Goal: Obtain resource: Download file/media

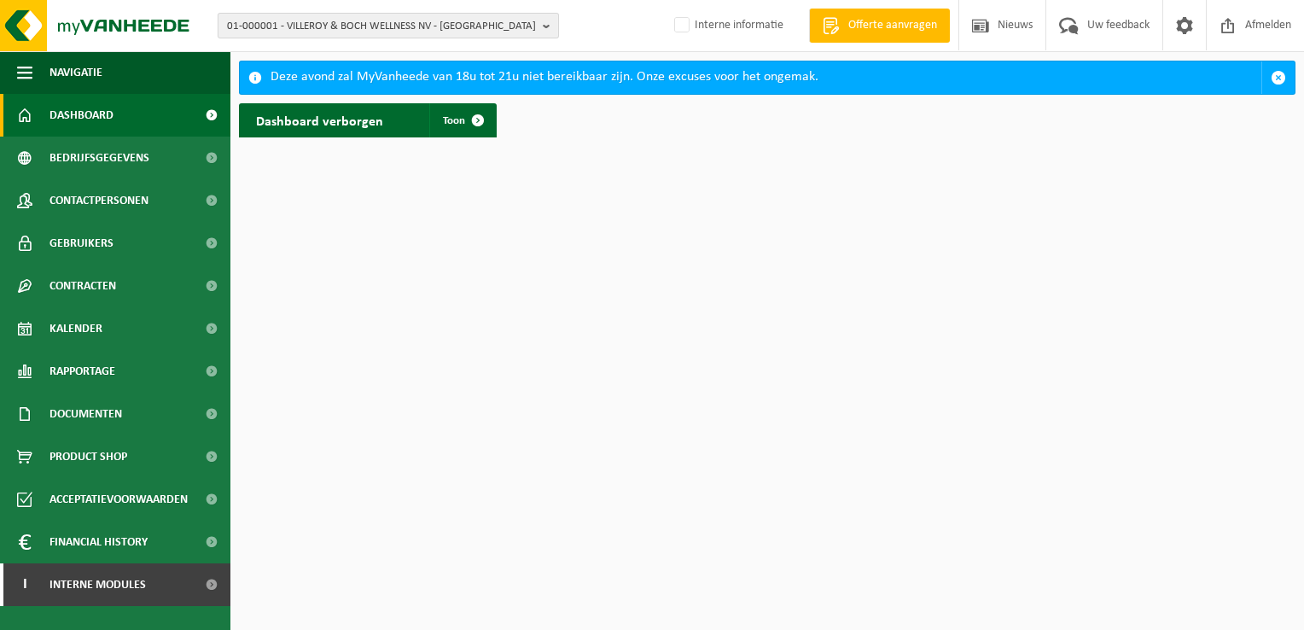
click at [541, 26] on button "01-000001 - VILLEROY & BOCH WELLNESS NV - ROESELARE" at bounding box center [388, 26] width 341 height 26
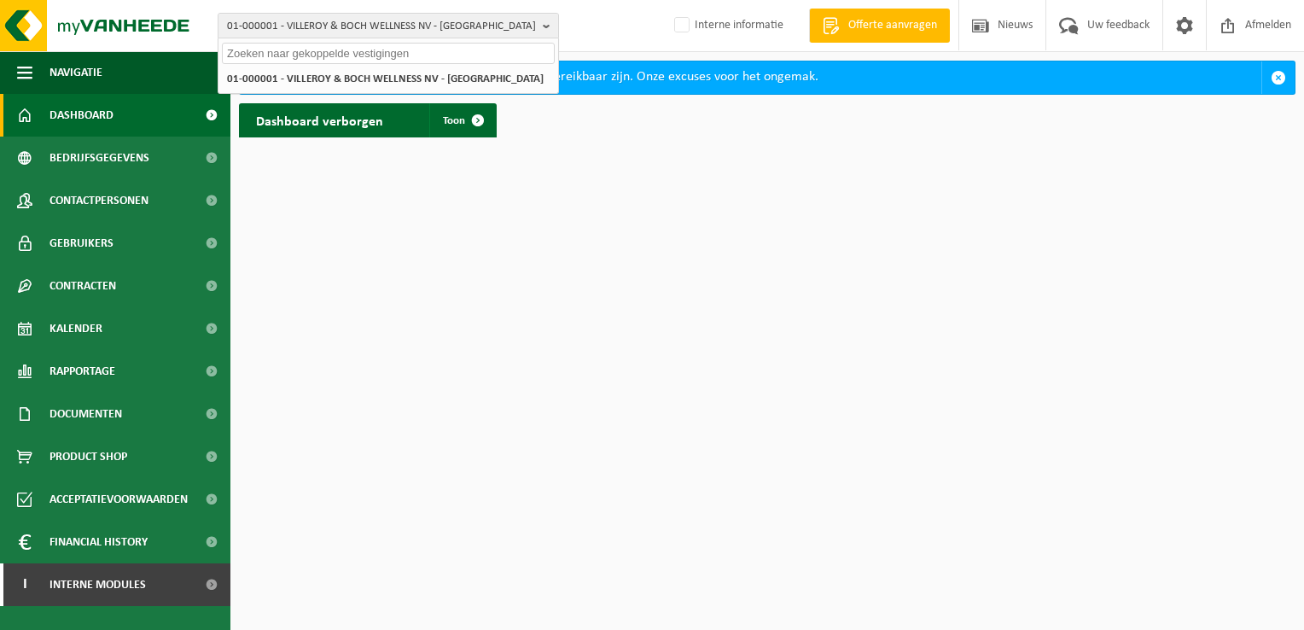
click at [467, 52] on input "text" at bounding box center [388, 53] width 333 height 21
paste input "10-784258"
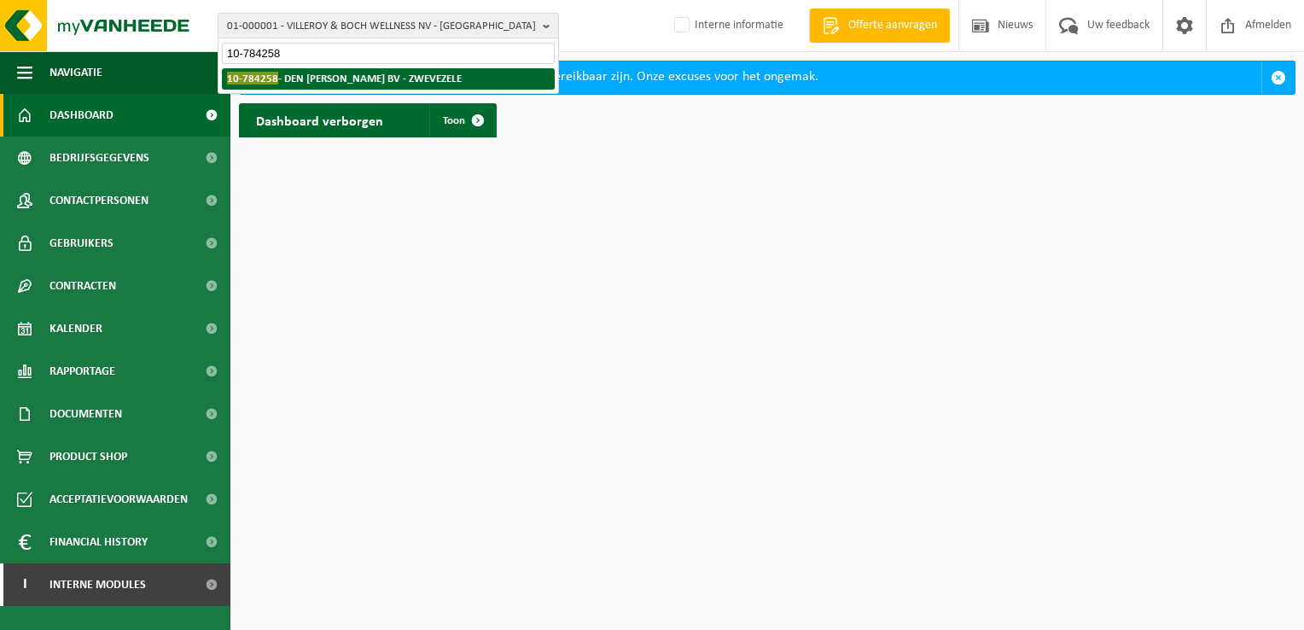
type input "10-784258"
click at [402, 77] on strong "10-784258 - DEN BAES JURGEN BV - ZWEVEZELE" at bounding box center [344, 78] width 235 height 13
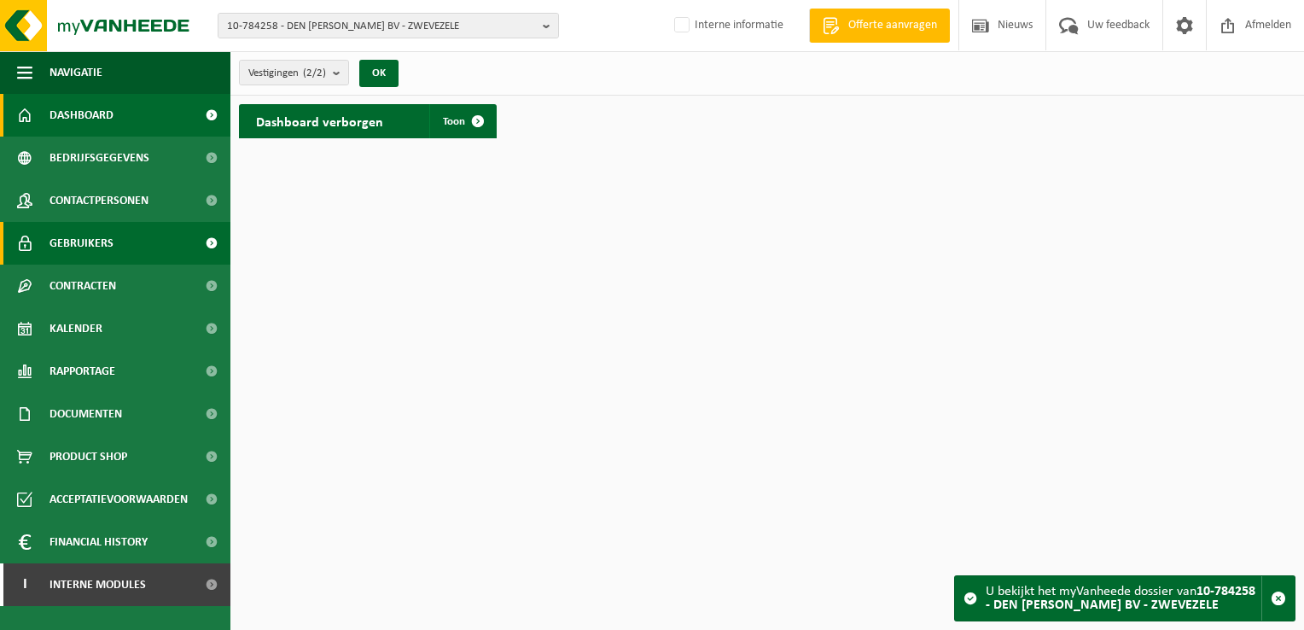
click at [98, 237] on span "Gebruikers" at bounding box center [82, 243] width 64 height 43
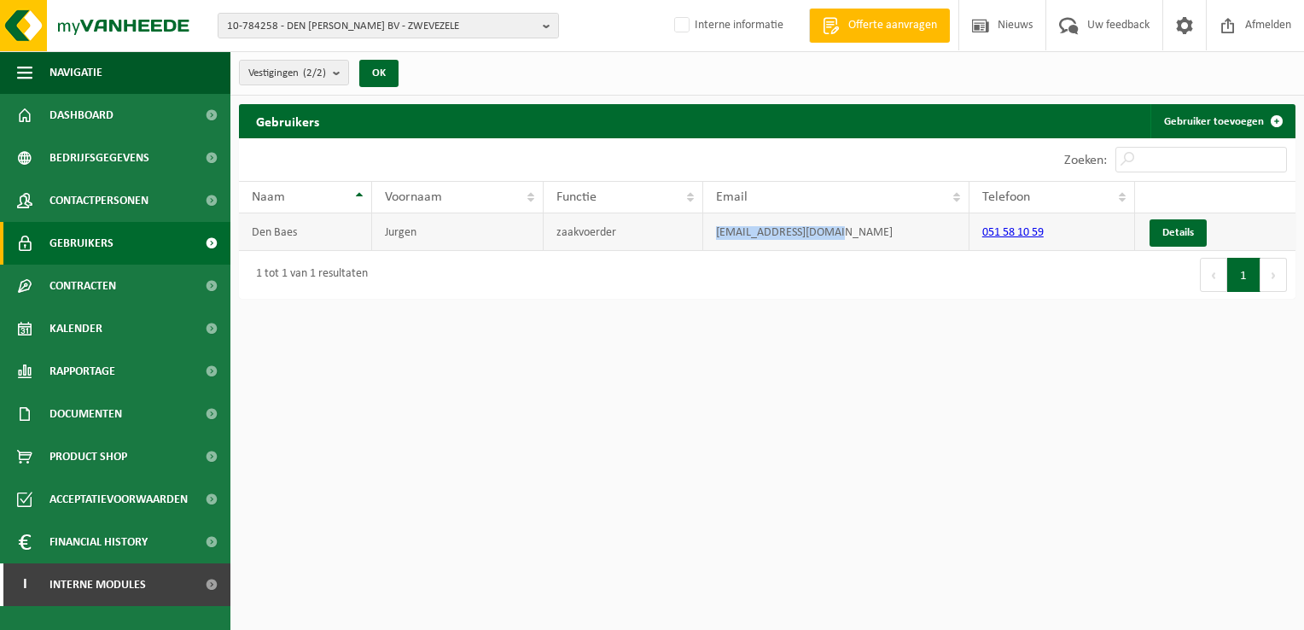
drag, startPoint x: 860, startPoint y: 228, endPoint x: 709, endPoint y: 236, distance: 151.3
click at [709, 236] on td "info@denbaesjurgen.be" at bounding box center [836, 232] width 266 height 38
drag, startPoint x: 709, startPoint y: 236, endPoint x: 741, endPoint y: 231, distance: 31.9
copy td "info@denbaesjurgen.be"
drag, startPoint x: 102, startPoint y: 120, endPoint x: 146, endPoint y: 117, distance: 44.5
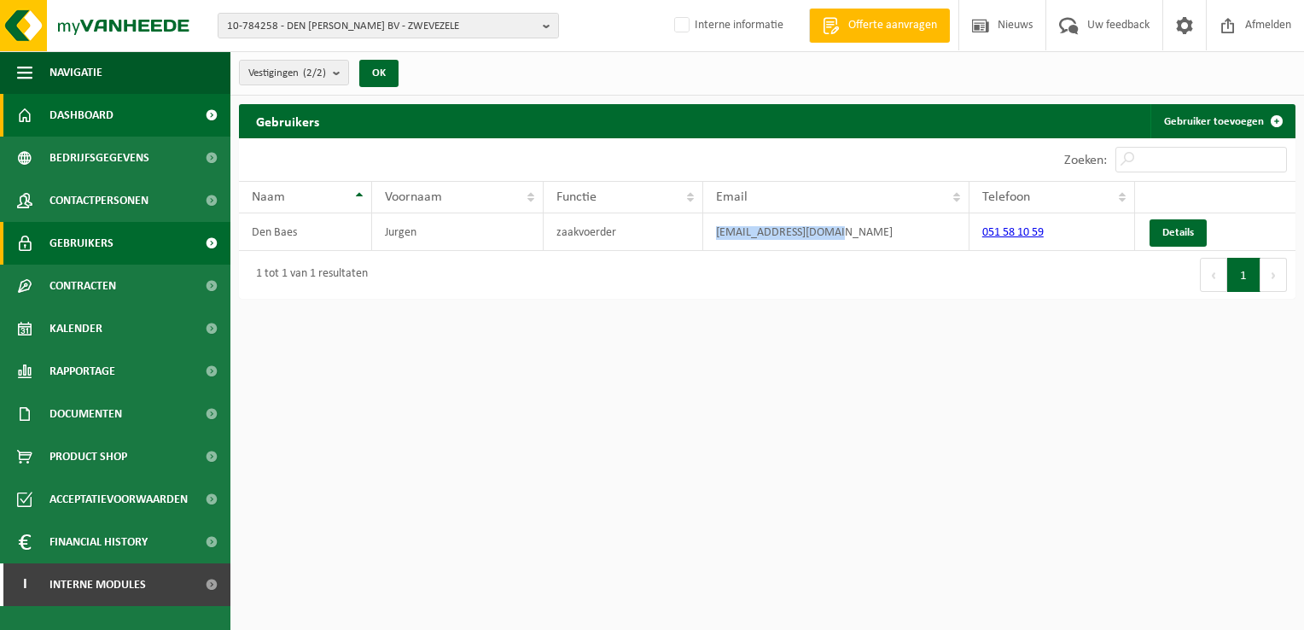
click at [102, 120] on span "Dashboard" at bounding box center [82, 115] width 64 height 43
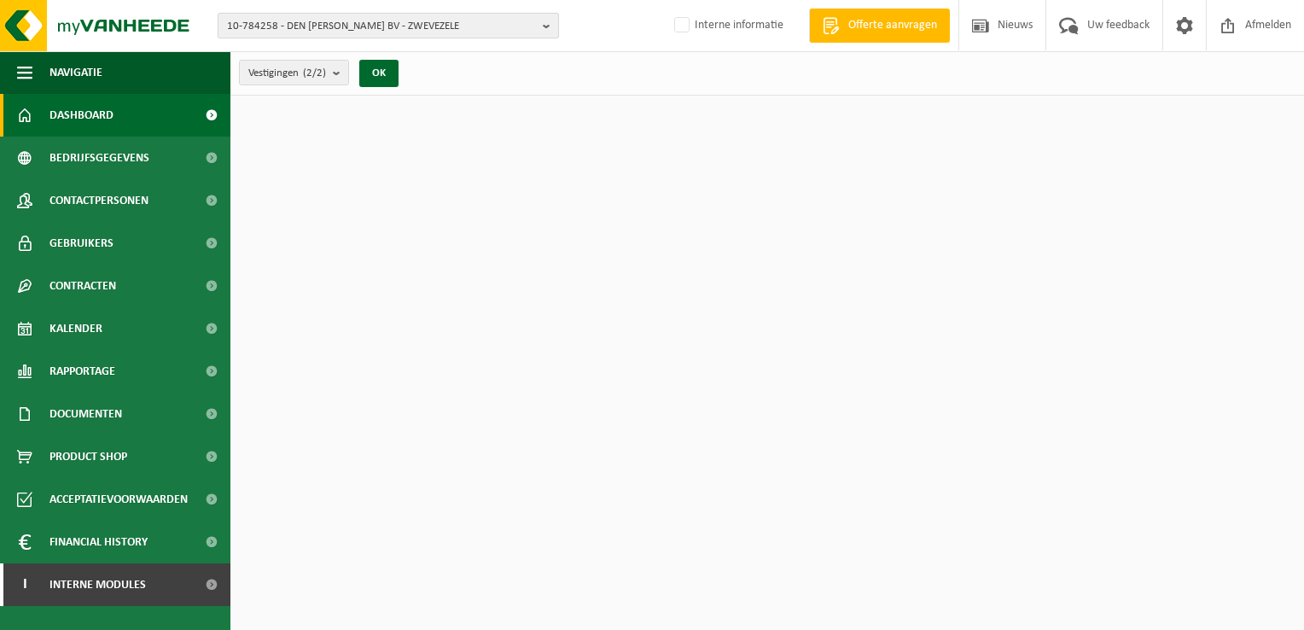
click at [545, 24] on b "button" at bounding box center [550, 26] width 15 height 24
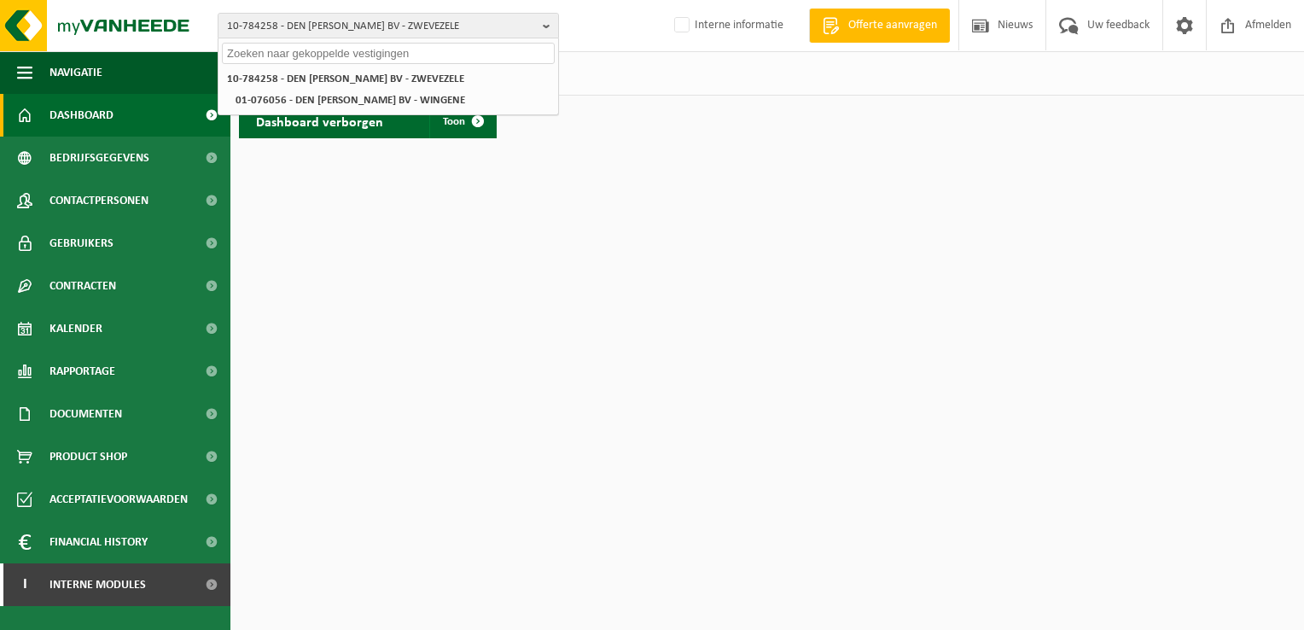
click at [505, 50] on input "text" at bounding box center [388, 53] width 333 height 21
paste input "10-786151"
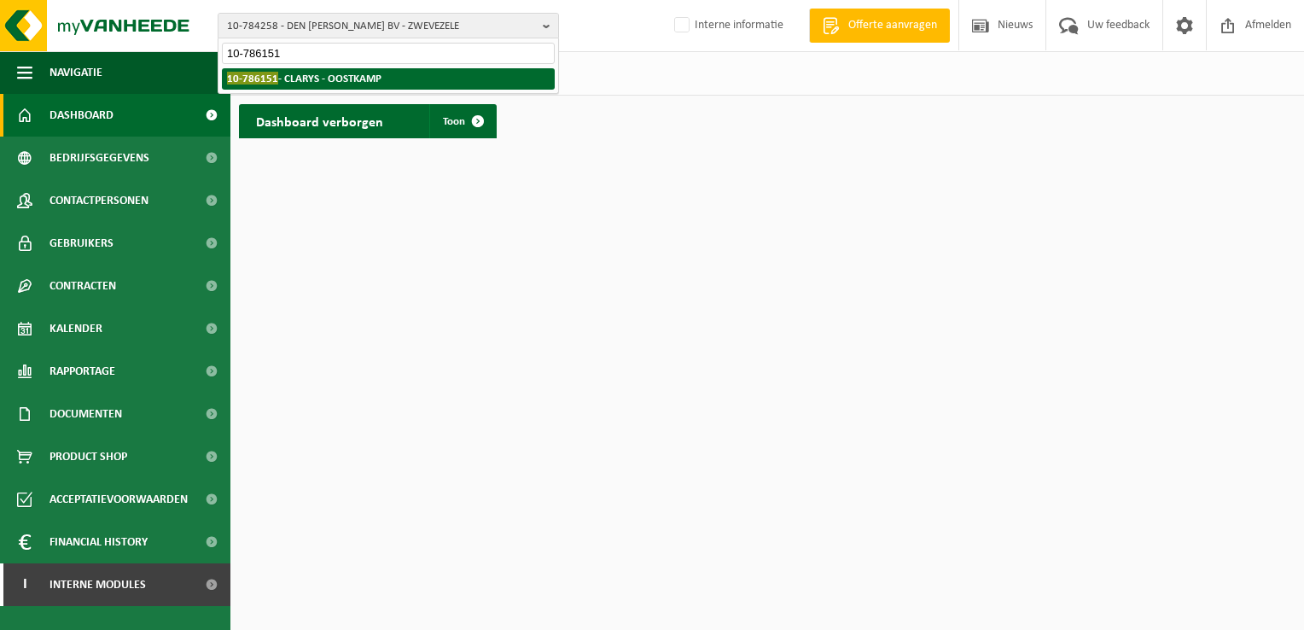
type input "10-786151"
click at [339, 70] on li "10-786151 - CLARYS - OOSTKAMP" at bounding box center [388, 78] width 333 height 21
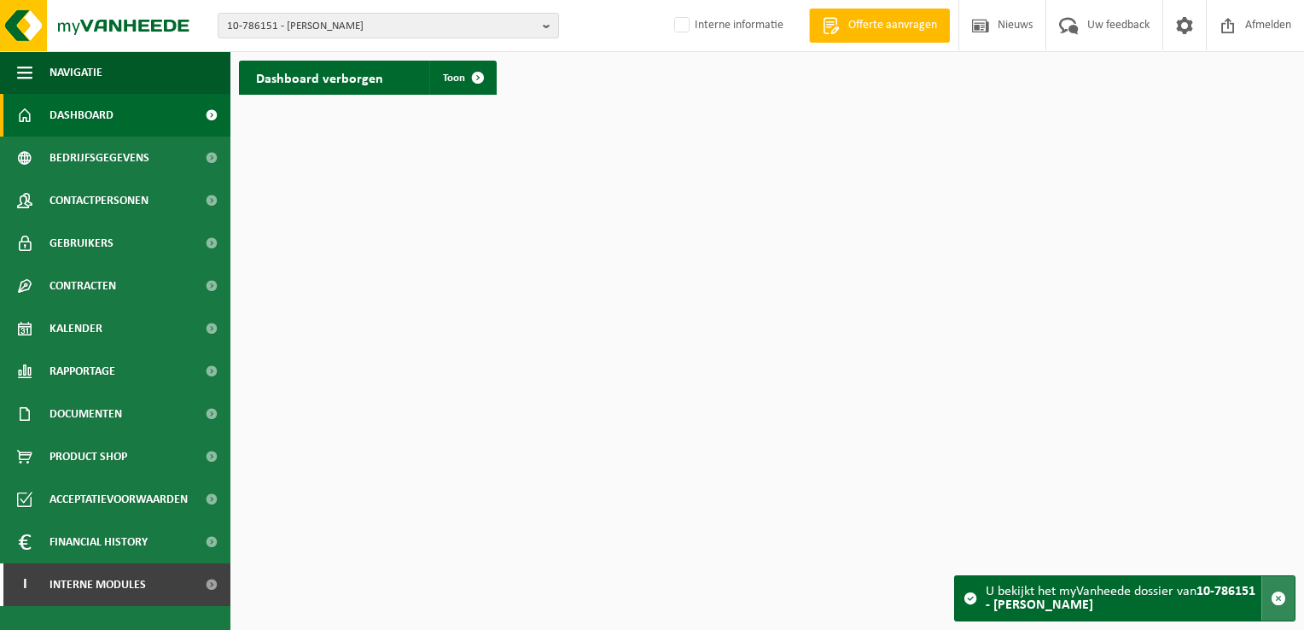
click at [1275, 599] on span "button" at bounding box center [1278, 598] width 15 height 15
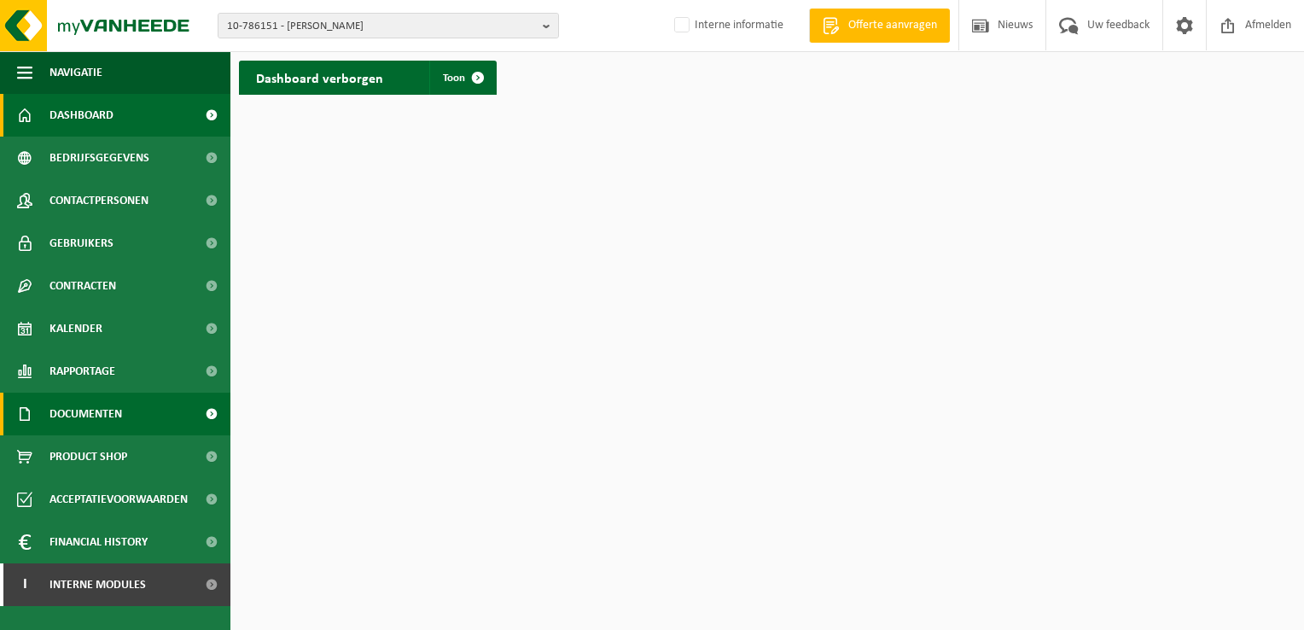
click at [100, 404] on span "Documenten" at bounding box center [86, 414] width 73 height 43
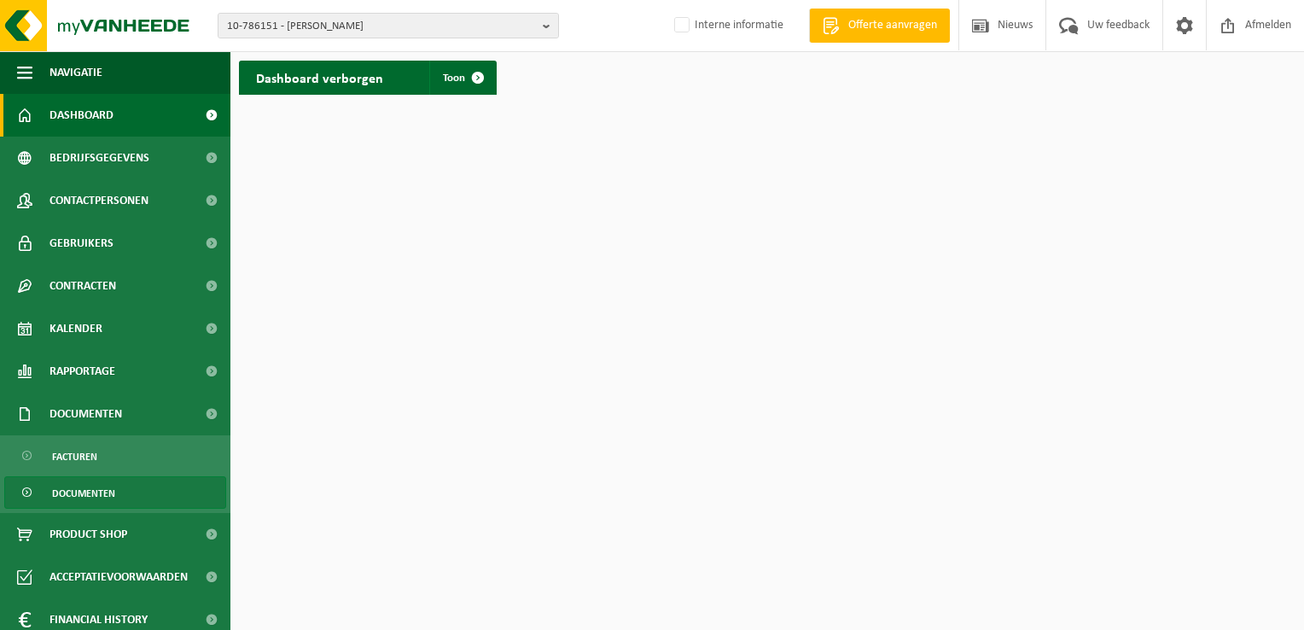
click at [96, 488] on span "Documenten" at bounding box center [83, 493] width 63 height 32
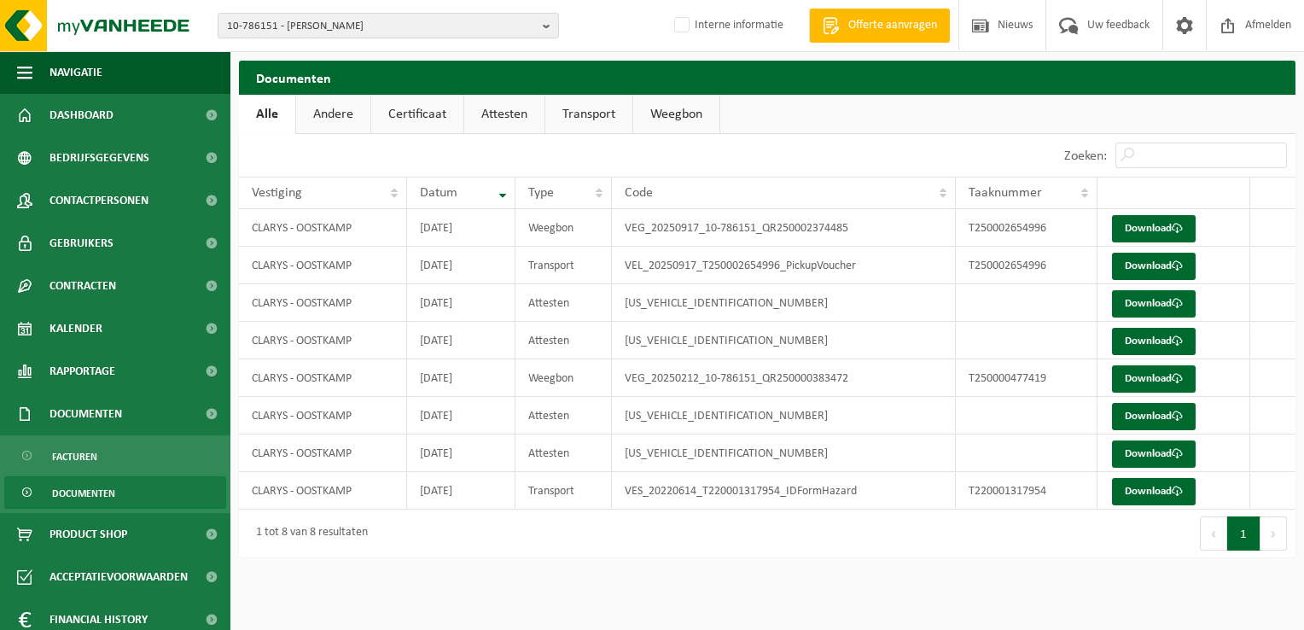
click at [594, 119] on link "Transport" at bounding box center [588, 114] width 87 height 39
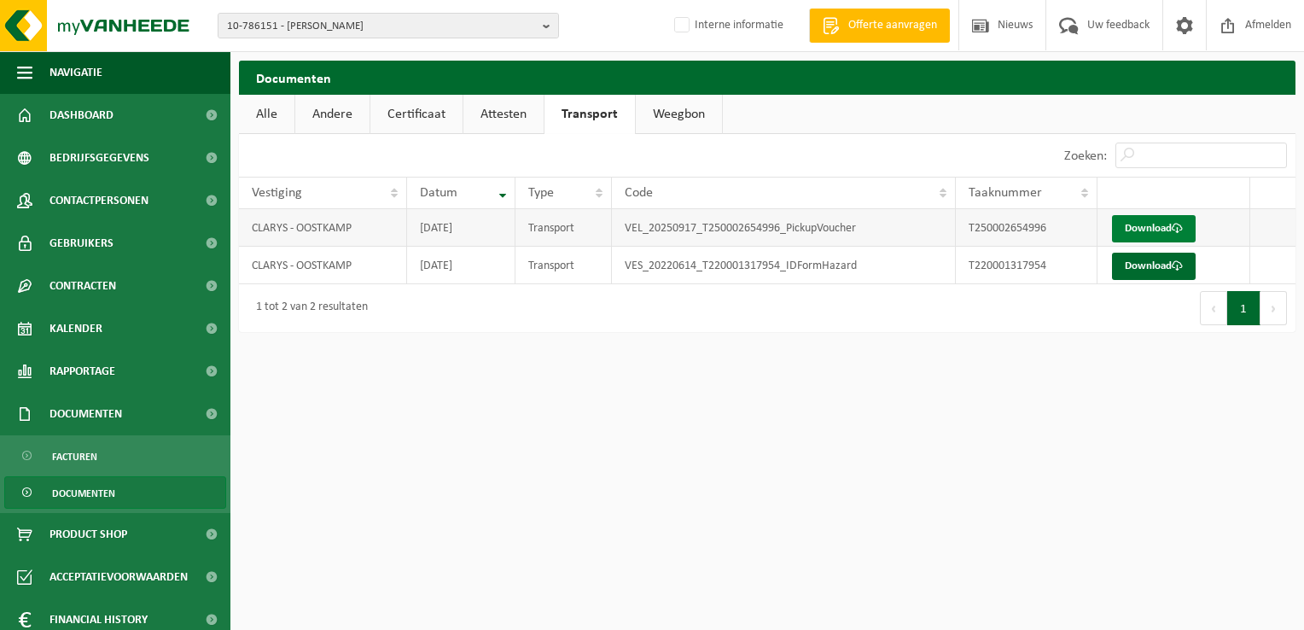
click at [1155, 227] on link "Download" at bounding box center [1154, 228] width 84 height 27
click at [481, 108] on link "Attesten" at bounding box center [504, 114] width 80 height 39
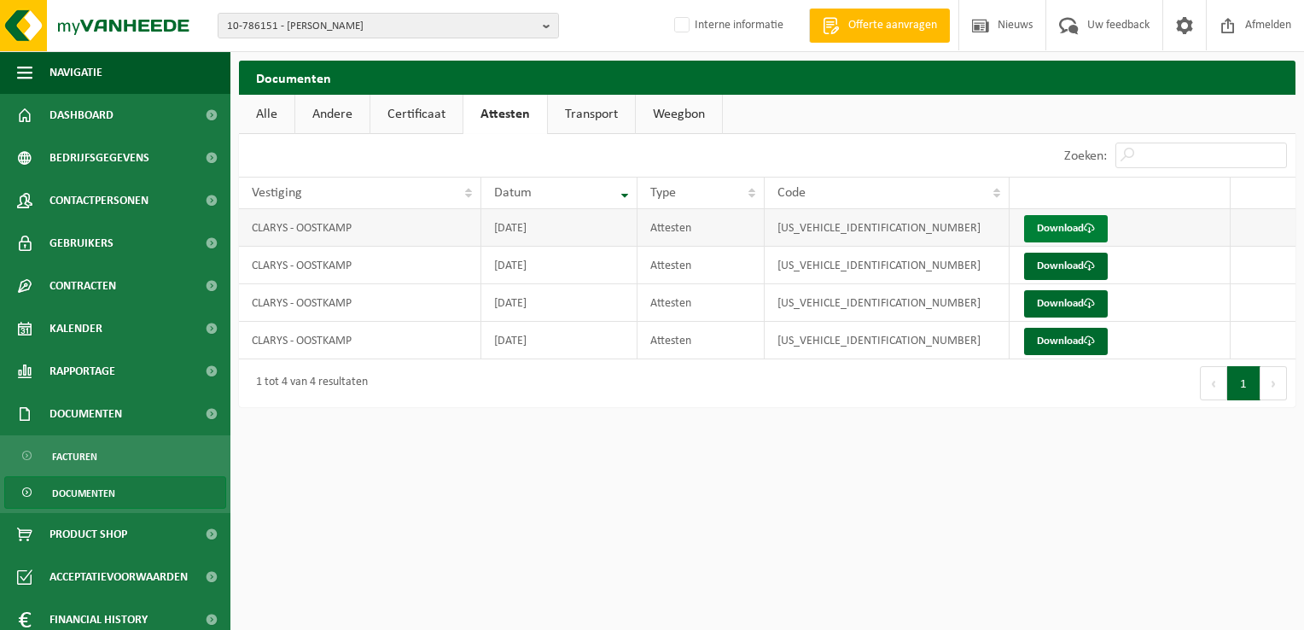
click at [1053, 225] on link "Download" at bounding box center [1066, 228] width 84 height 27
click at [665, 111] on link "Weegbon" at bounding box center [679, 114] width 86 height 39
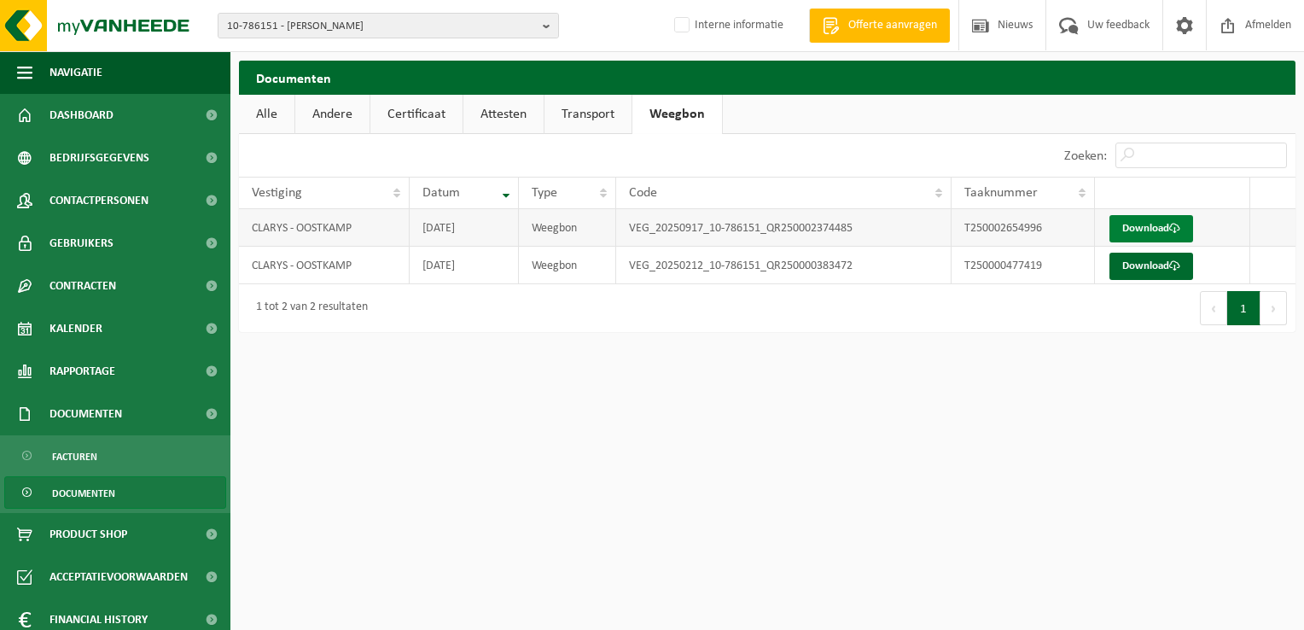
click at [1168, 224] on link "Download" at bounding box center [1152, 228] width 84 height 27
click at [1135, 228] on link "Download" at bounding box center [1152, 228] width 84 height 27
click at [584, 114] on link "Transport" at bounding box center [588, 114] width 87 height 39
click at [1158, 230] on link "Download" at bounding box center [1154, 228] width 84 height 27
click at [498, 114] on link "Attesten" at bounding box center [504, 114] width 80 height 39
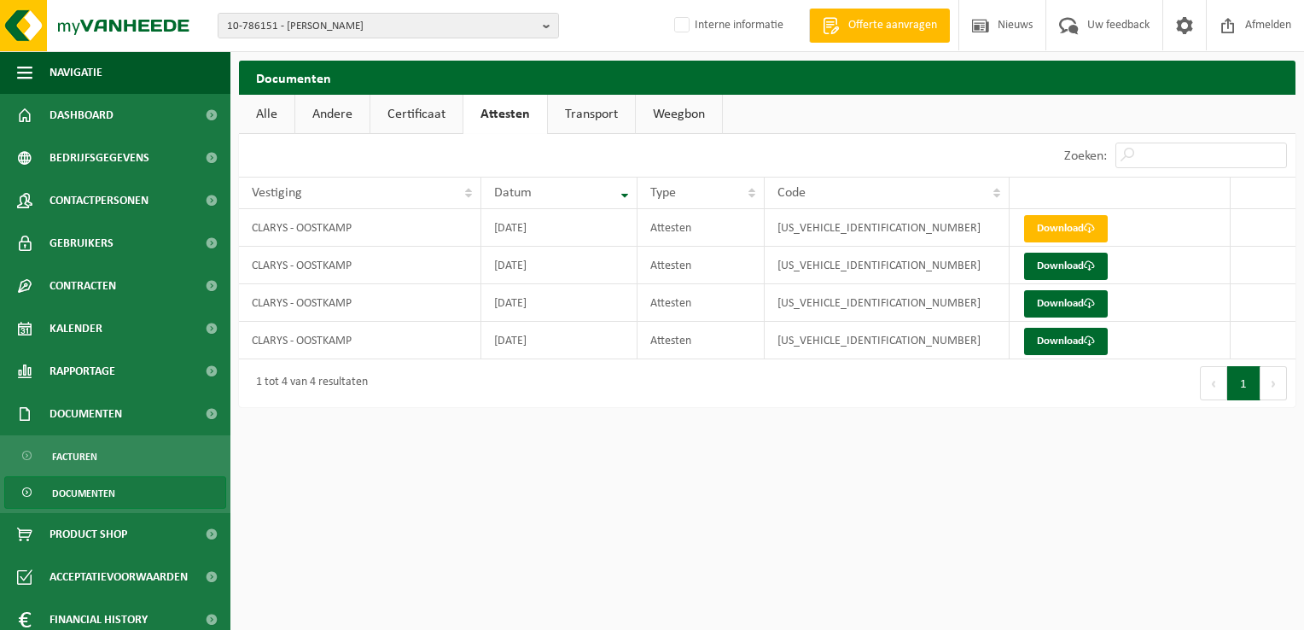
click at [398, 115] on link "Certificaat" at bounding box center [416, 114] width 92 height 39
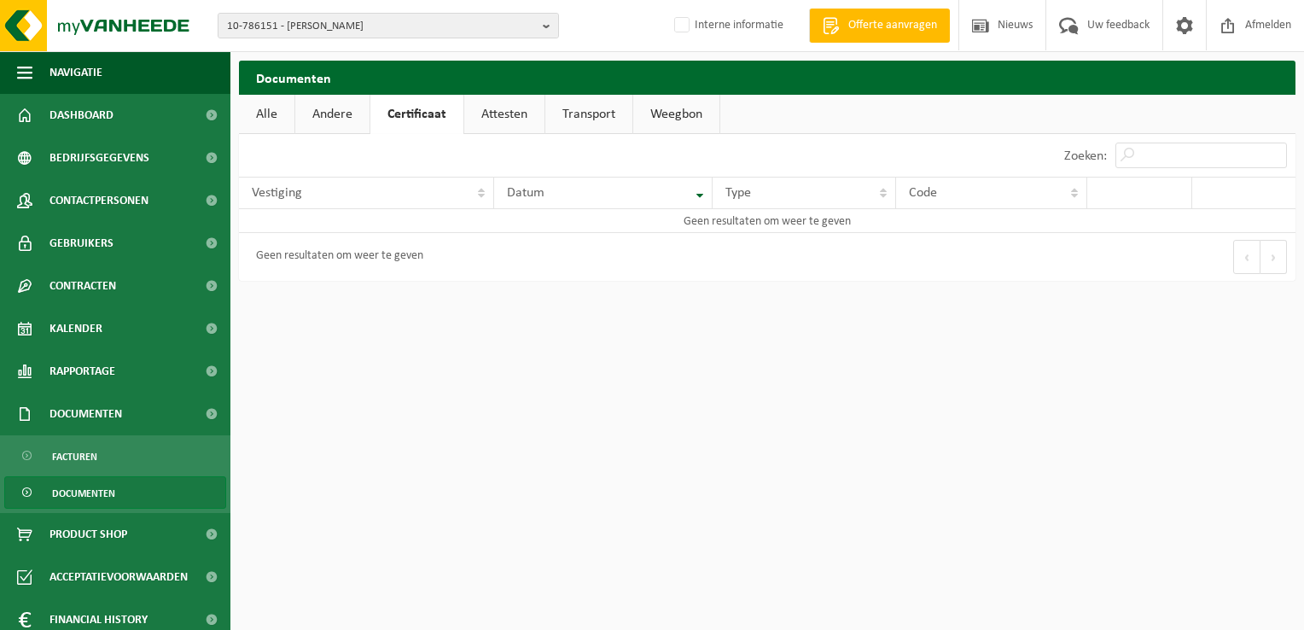
click at [356, 119] on link "Andere" at bounding box center [332, 114] width 74 height 39
click at [266, 113] on link "Alle" at bounding box center [266, 114] width 55 height 39
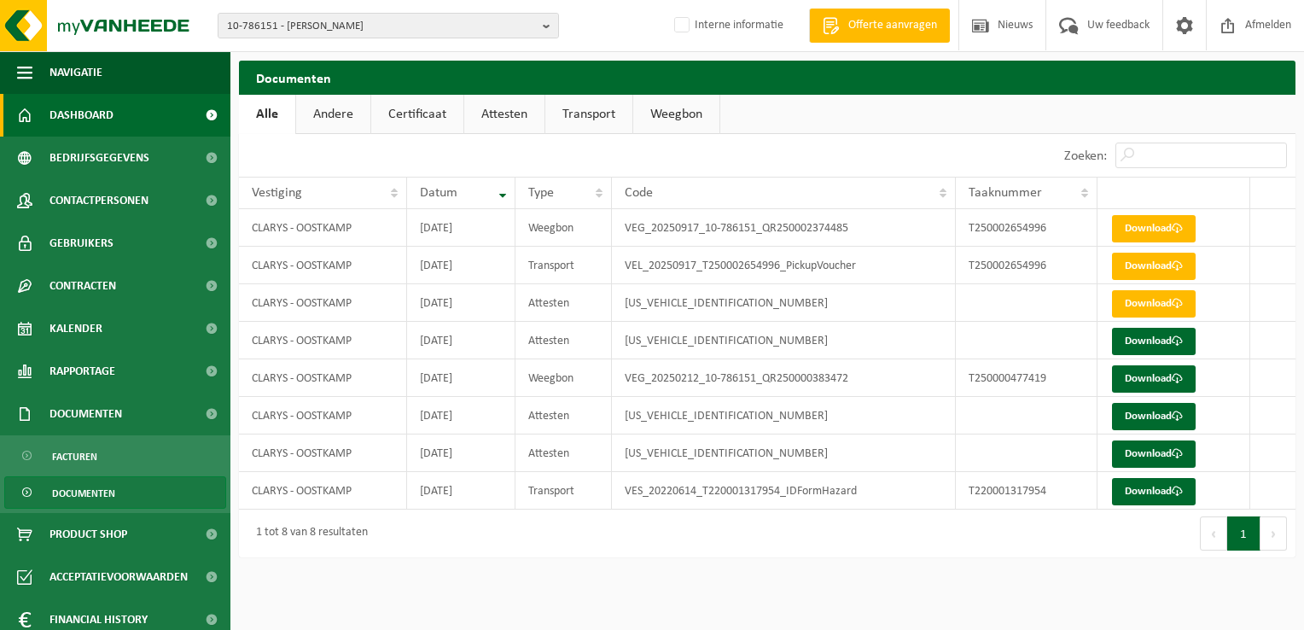
drag, startPoint x: 99, startPoint y: 114, endPoint x: 141, endPoint y: 121, distance: 42.4
click at [99, 114] on span "Dashboard" at bounding box center [82, 115] width 64 height 43
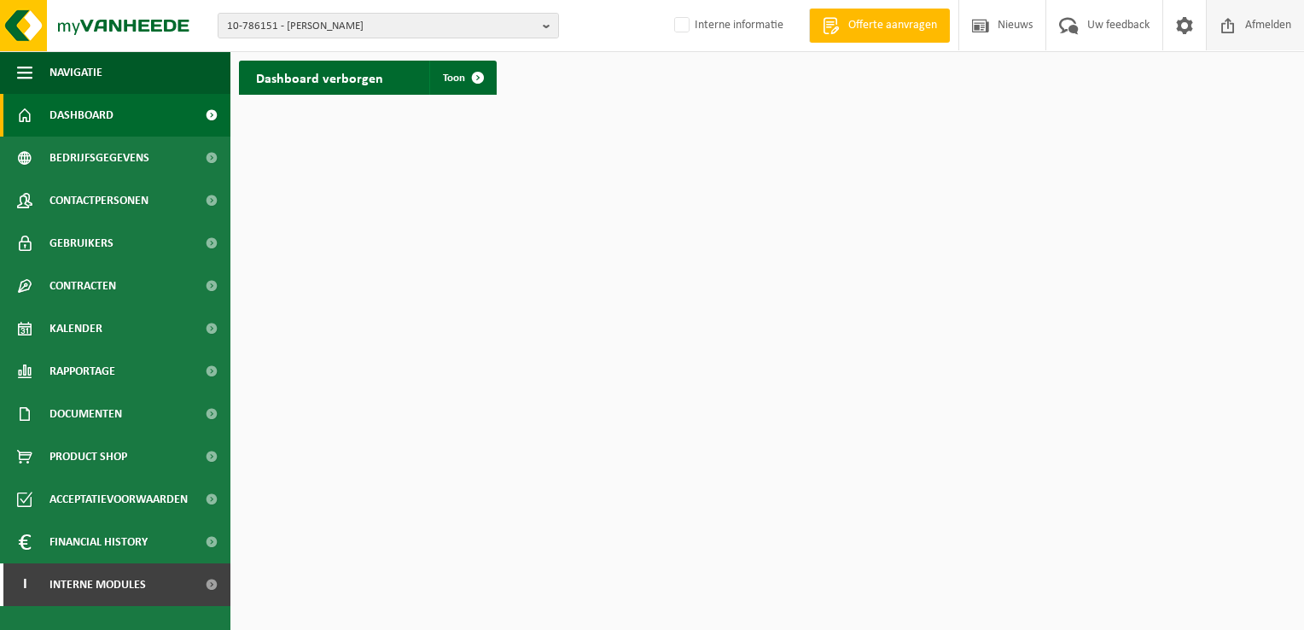
click at [1263, 27] on span "Afmelden" at bounding box center [1268, 25] width 55 height 50
